Goal: Check status: Check status

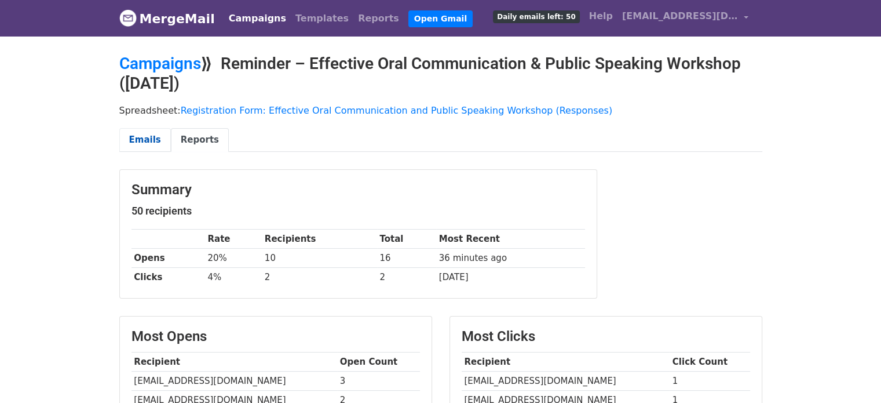
click at [148, 134] on link "Emails" at bounding box center [145, 140] width 52 height 24
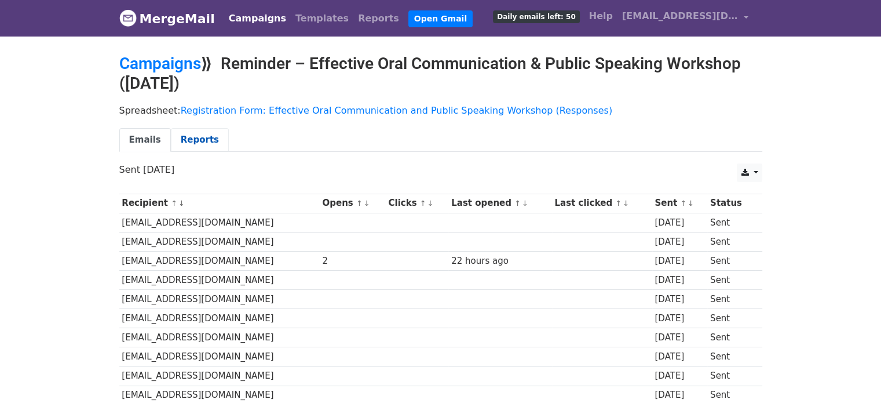
click at [177, 141] on link "Reports" at bounding box center [200, 140] width 58 height 24
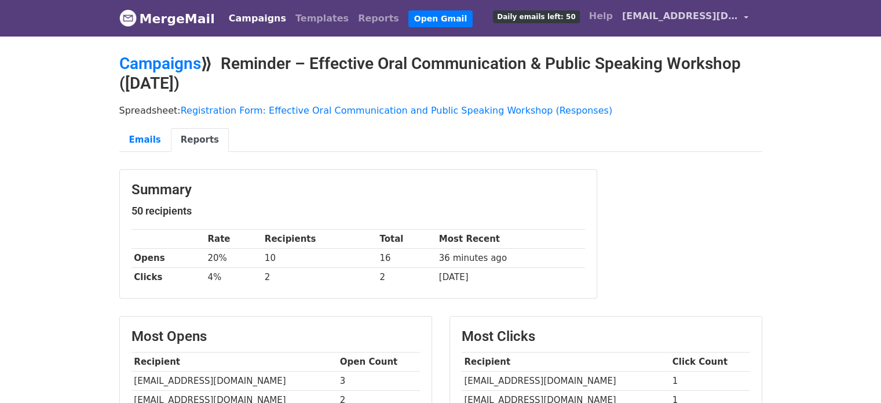
click at [669, 13] on span "[EMAIL_ADDRESS][DOMAIN_NAME]" at bounding box center [680, 16] width 116 height 14
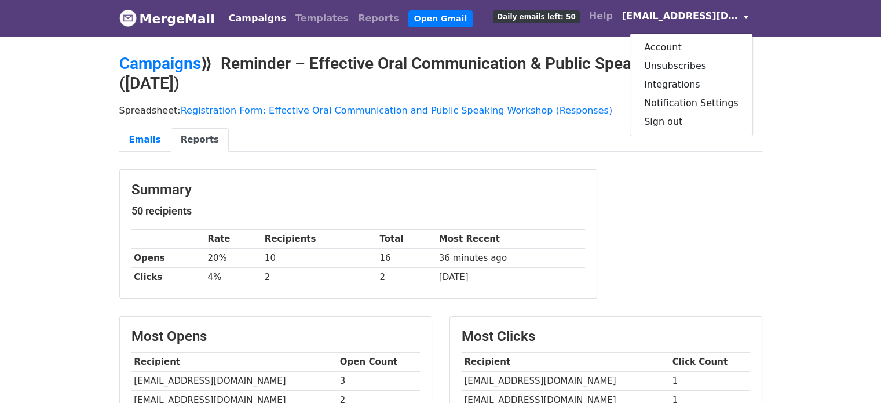
click at [669, 13] on span "[EMAIL_ADDRESS][DOMAIN_NAME]" at bounding box center [680, 16] width 116 height 14
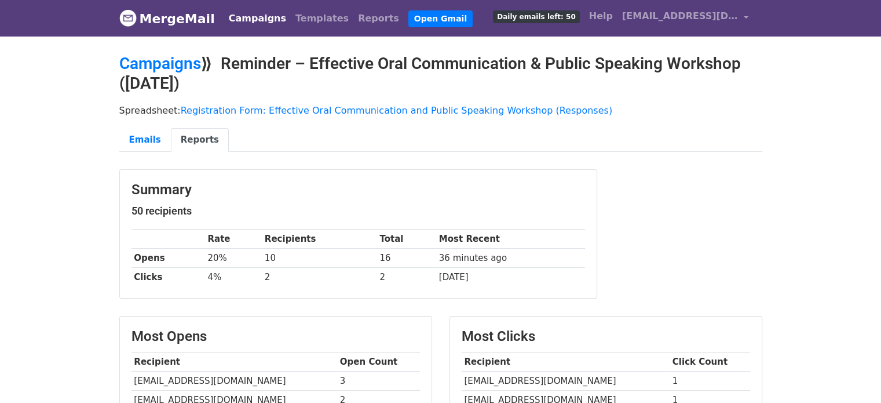
click at [266, 17] on link "Campaigns" at bounding box center [257, 18] width 67 height 23
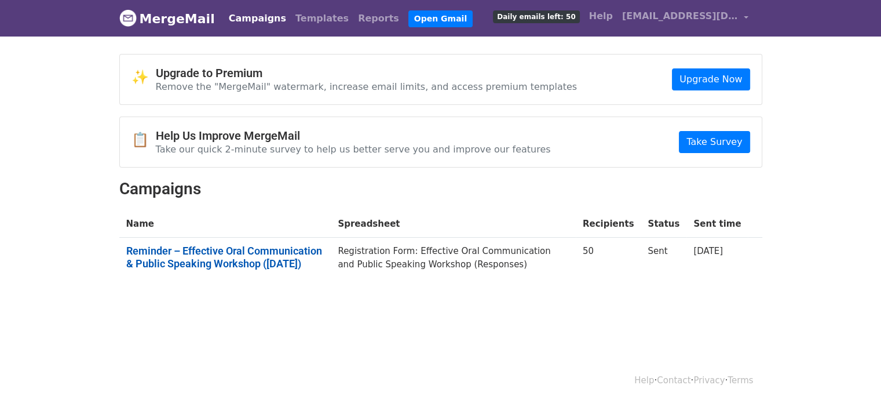
click at [253, 261] on link "Reminder – Effective Oral Communication & Public Speaking Workshop ([DATE])" at bounding box center [225, 256] width 198 height 25
